Goal: Task Accomplishment & Management: Use online tool/utility

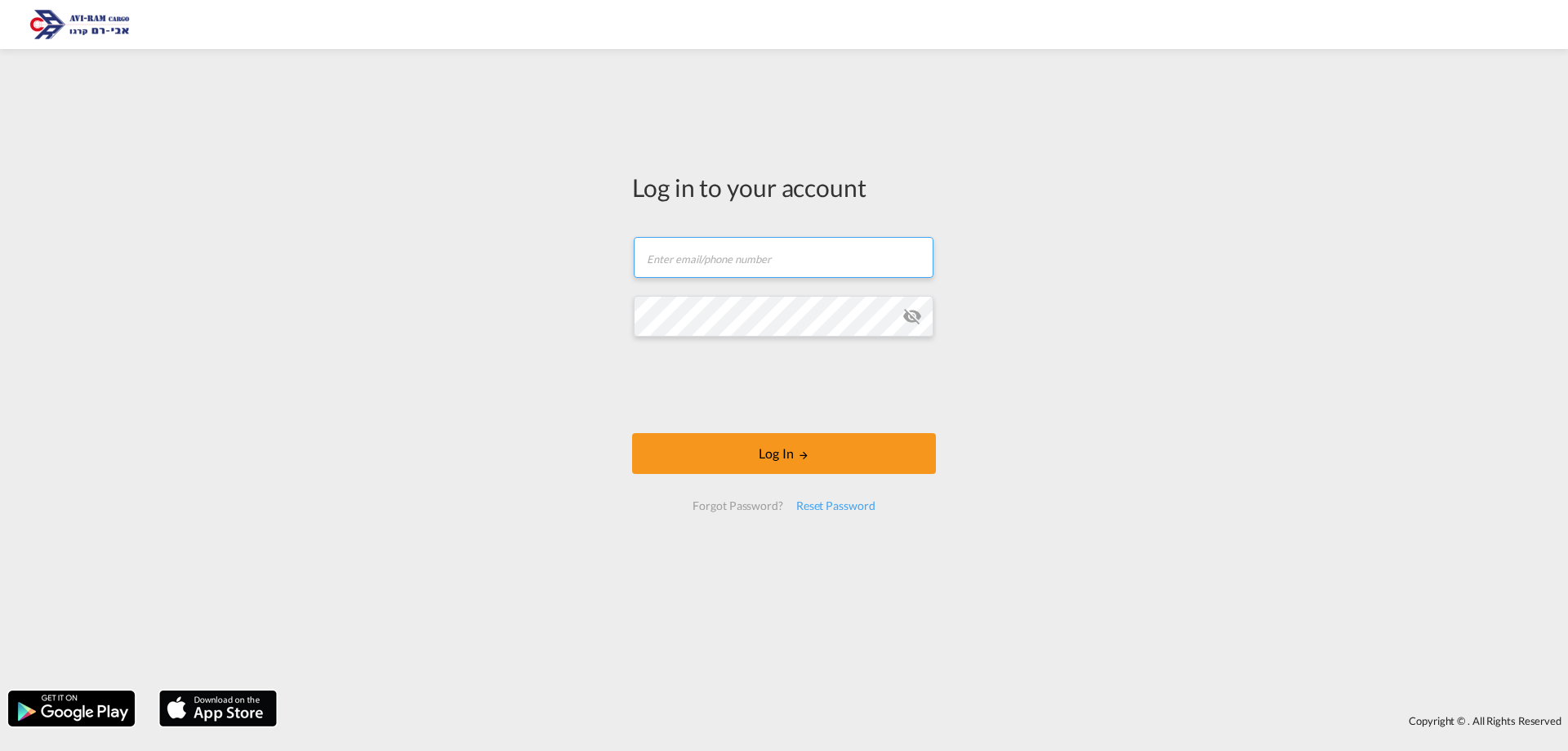
type input "[EMAIL_ADDRESS][DOMAIN_NAME]"
click at [698, 440] on button "Log In" at bounding box center [784, 453] width 304 height 41
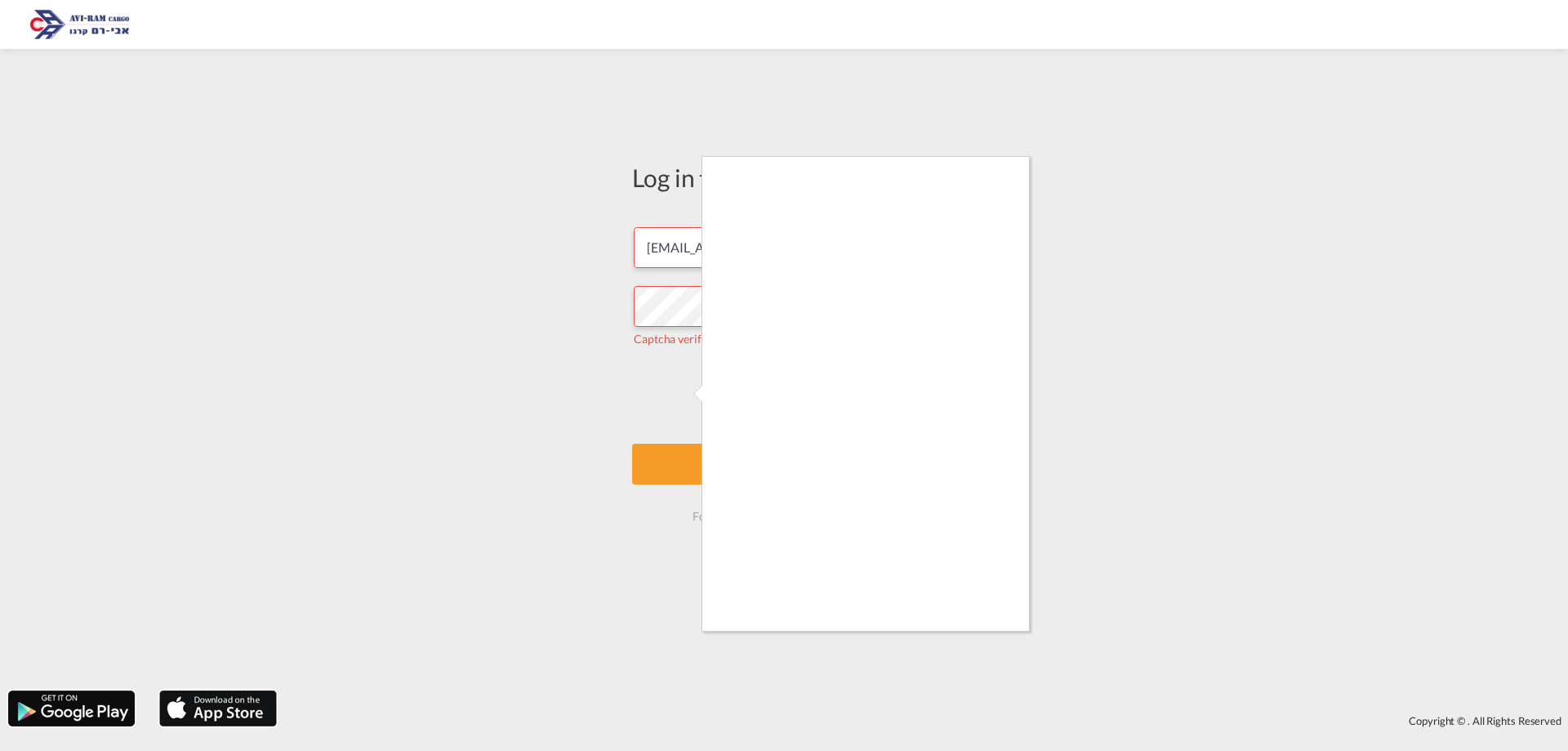
click at [694, 454] on div at bounding box center [784, 376] width 1568 height 751
click at [975, 638] on div at bounding box center [784, 376] width 1568 height 751
click at [659, 382] on div at bounding box center [784, 376] width 1568 height 751
click at [1047, 684] on div at bounding box center [784, 376] width 1568 height 751
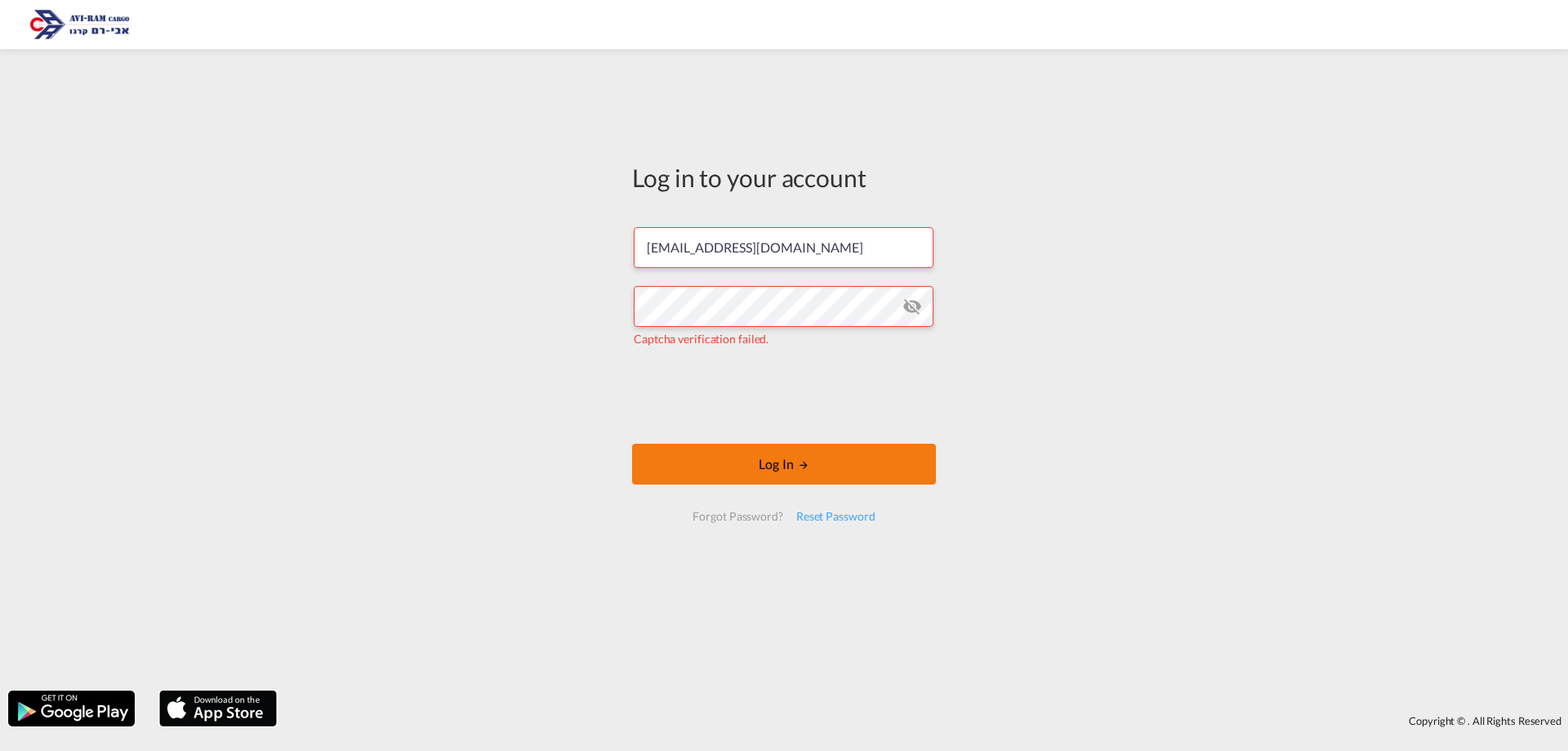
click at [786, 460] on button "Log In" at bounding box center [784, 464] width 304 height 41
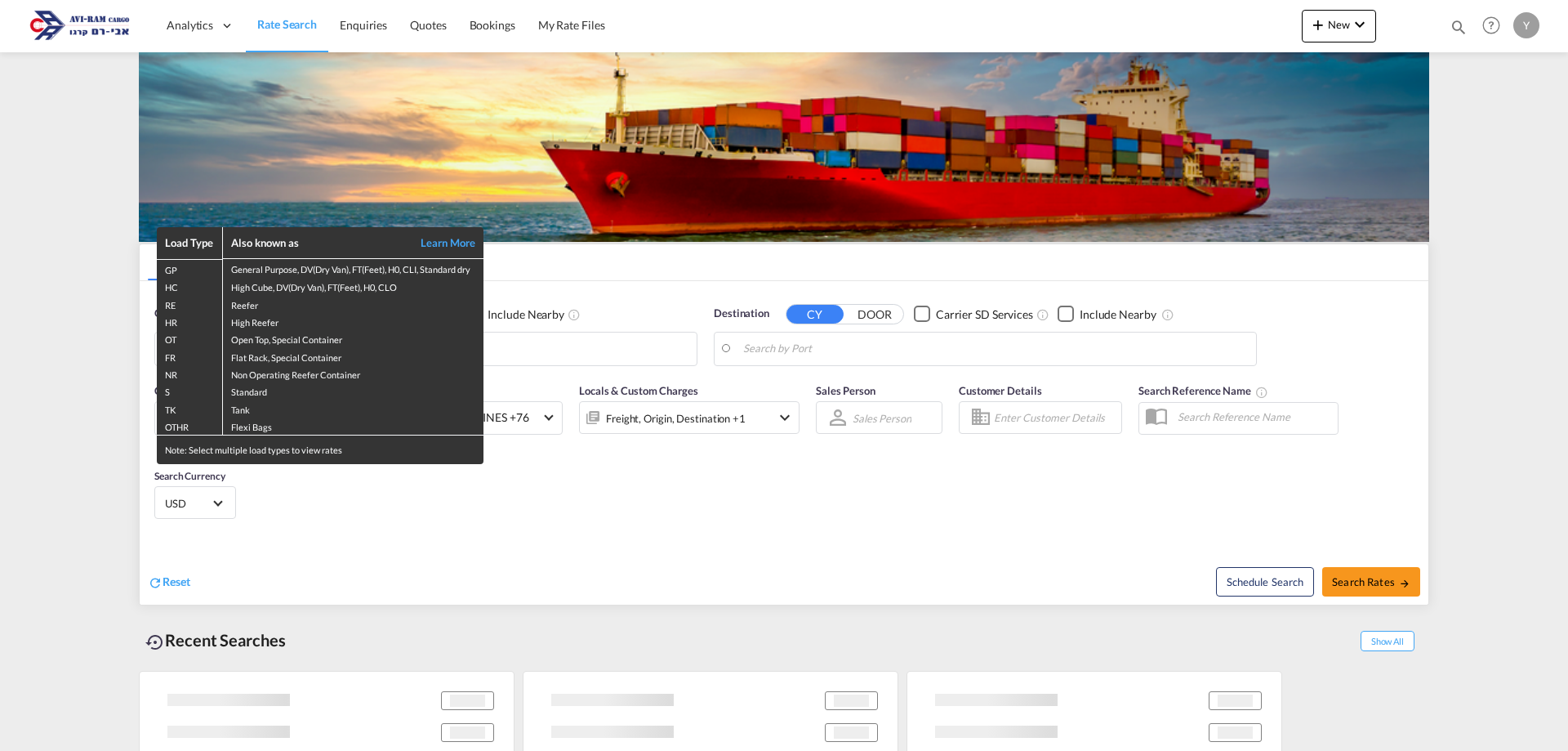
type input "Ningbo, CNNGB"
type input "Ashdod, ILASH"
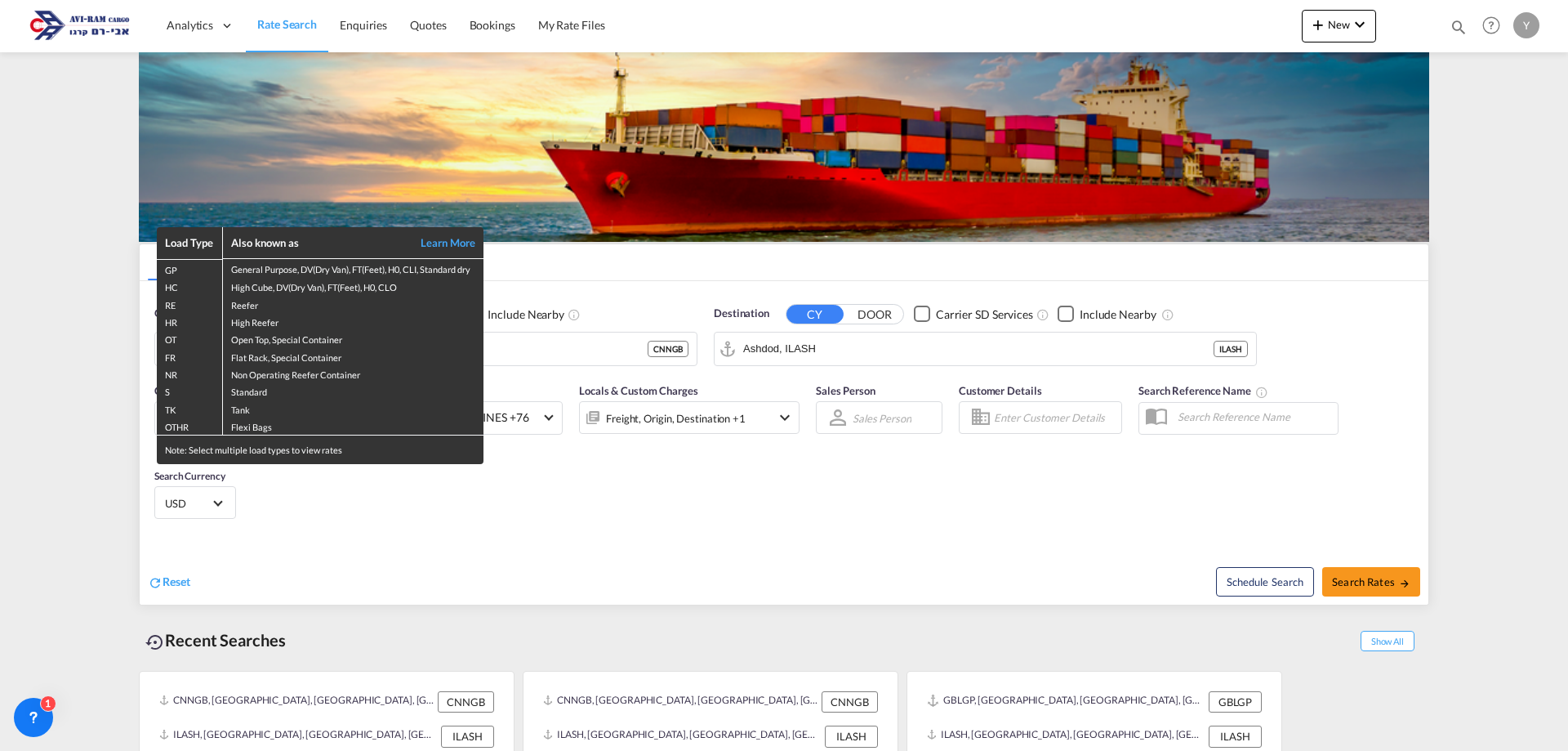
click at [923, 466] on div "Load Type Also known as Learn More GP General Purpose, DV(Dry Van), FT(Feet), H…" at bounding box center [784, 376] width 1568 height 751
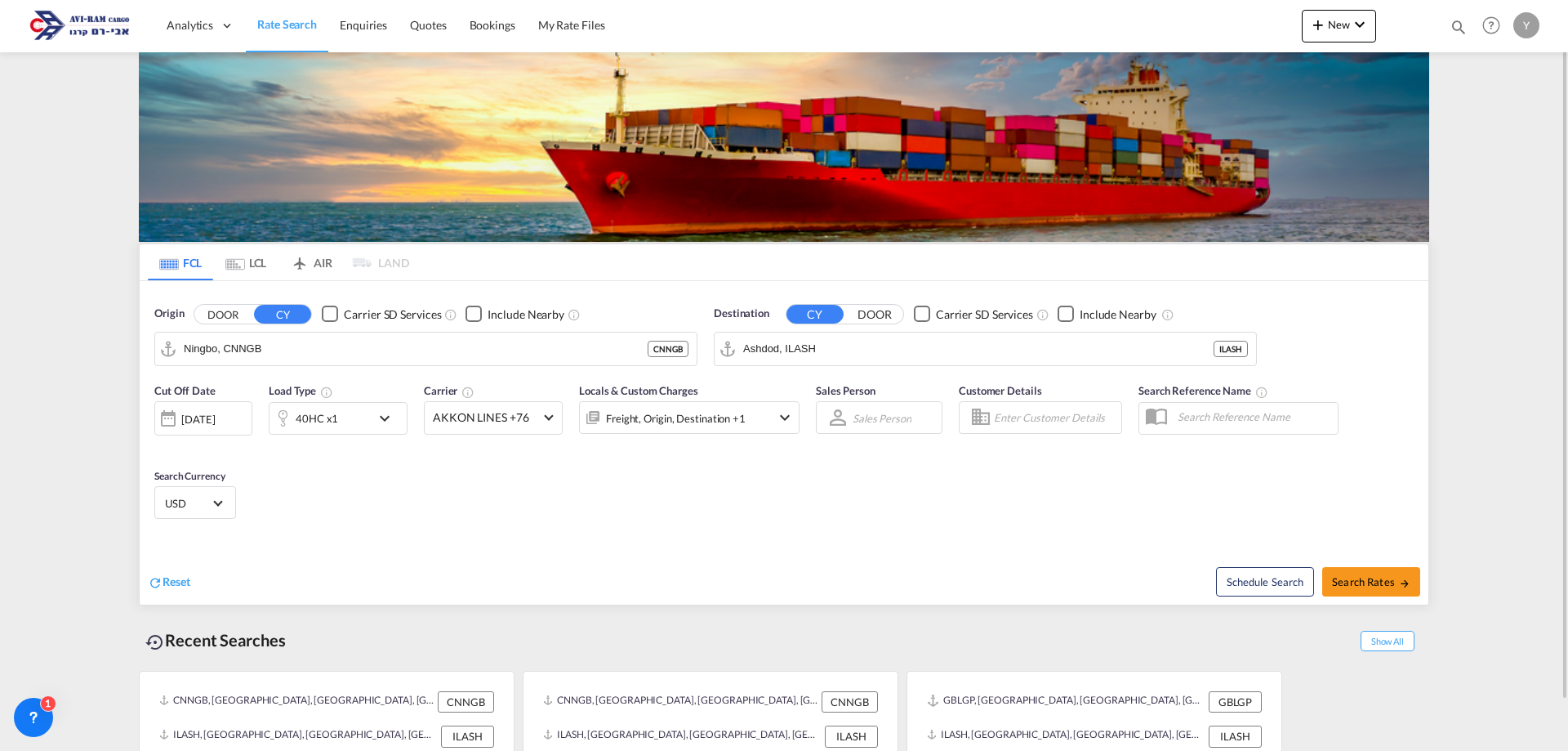
click at [569, 541] on div "Reset Schedule Search Search Rates" at bounding box center [784, 569] width 1289 height 72
